Goal: Transaction & Acquisition: Purchase product/service

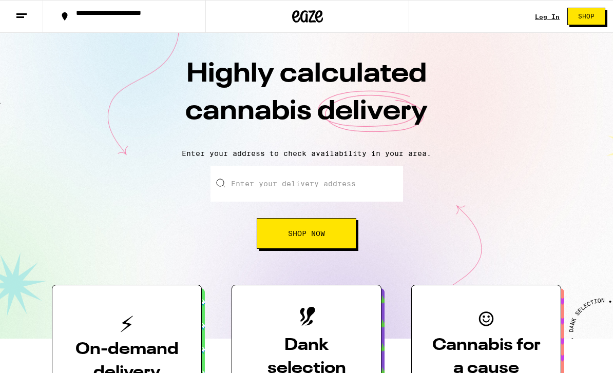
click at [353, 190] on input "Enter your delivery address" at bounding box center [307, 184] width 193 height 36
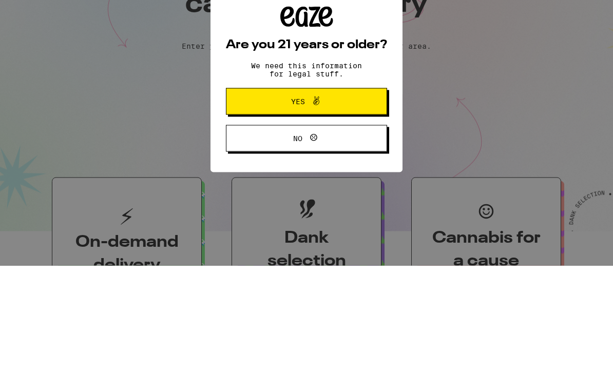
scroll to position [108, 0]
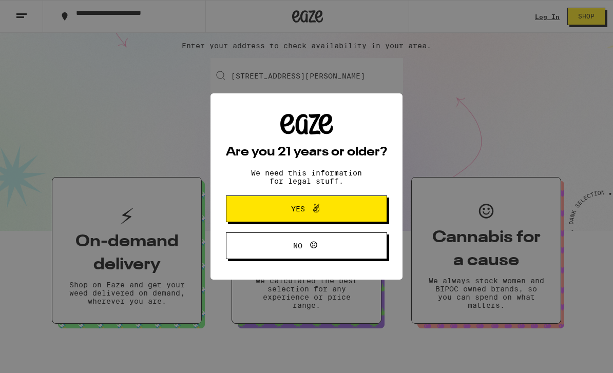
click at [350, 212] on button "Yes" at bounding box center [306, 209] width 161 height 27
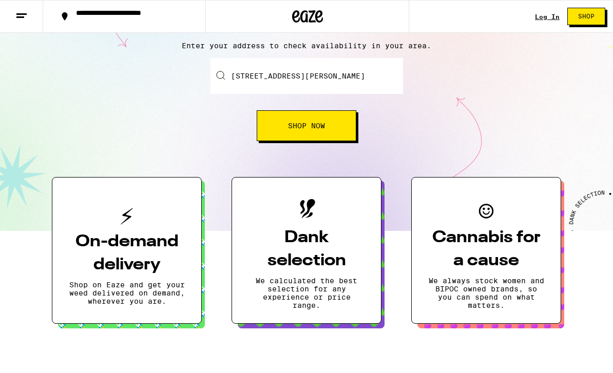
scroll to position [0, 0]
click at [344, 126] on button "Shop Now" at bounding box center [307, 125] width 100 height 31
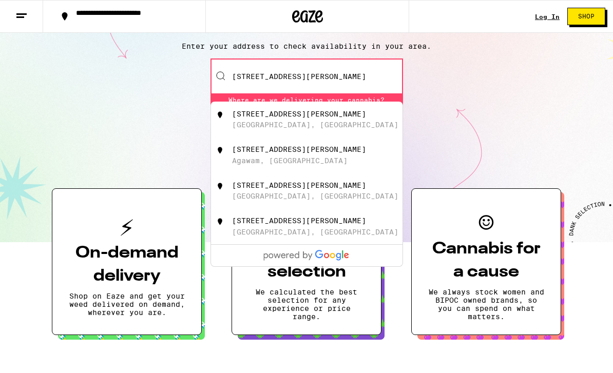
click at [332, 120] on div "[STREET_ADDRESS][PERSON_NAME]" at bounding box center [323, 120] width 183 height 20
type input "[STREET_ADDRESS][PERSON_NAME]"
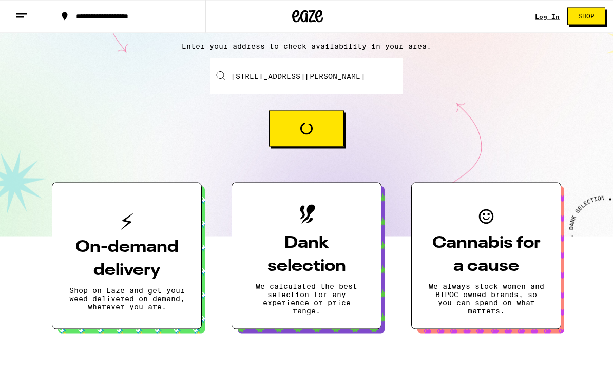
scroll to position [108, 0]
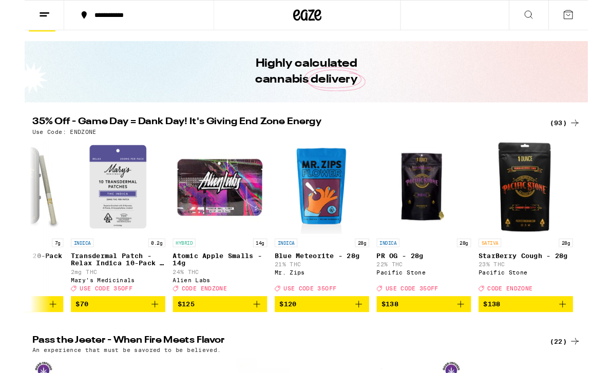
scroll to position [0, 9719]
